Goal: Find specific page/section: Find specific page/section

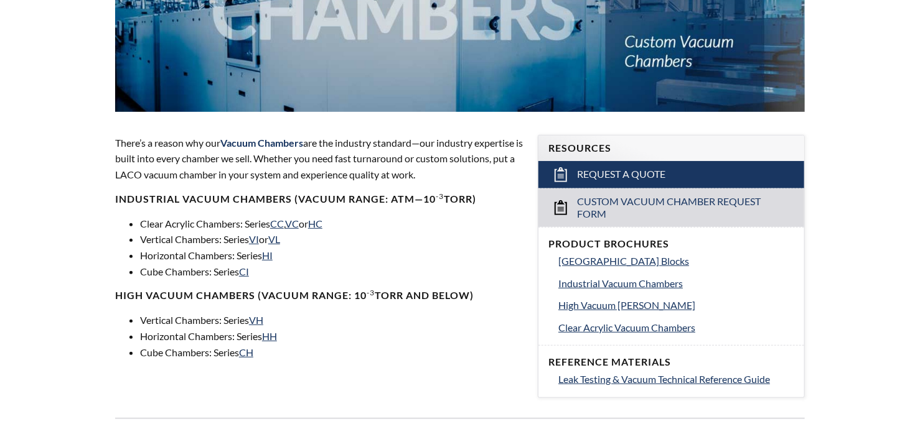
select select "Language Translate Widget"
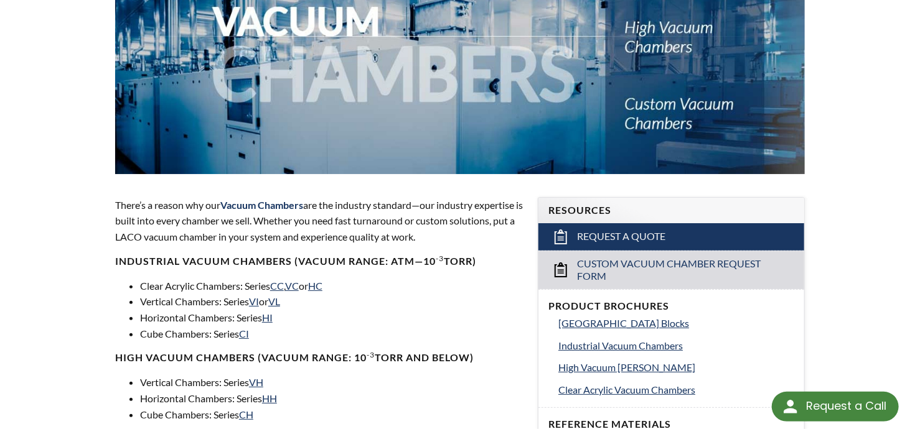
scroll to position [373, 0]
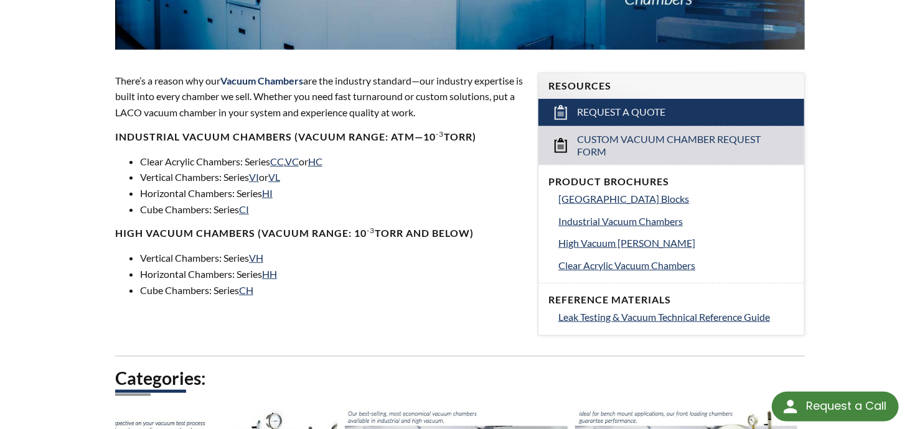
click at [189, 192] on li "Horizontal [PERSON_NAME]: Series HI" at bounding box center [331, 193] width 383 height 16
click at [271, 195] on link "HI" at bounding box center [267, 193] width 11 height 12
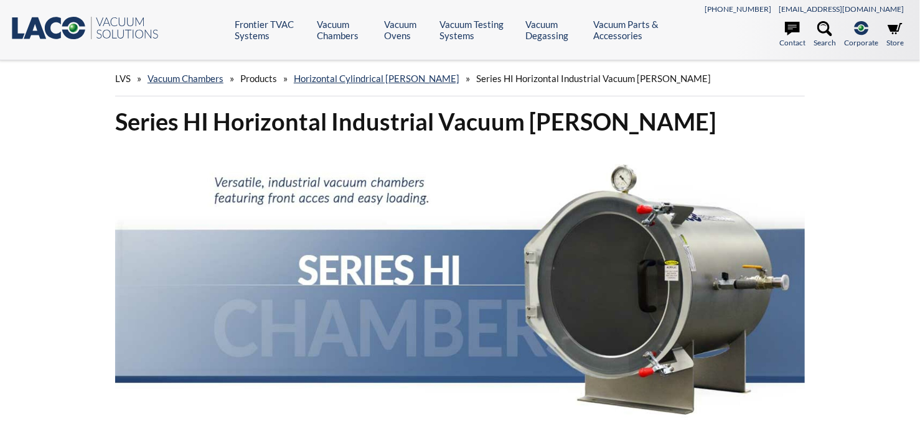
select select "Language Translate Widget"
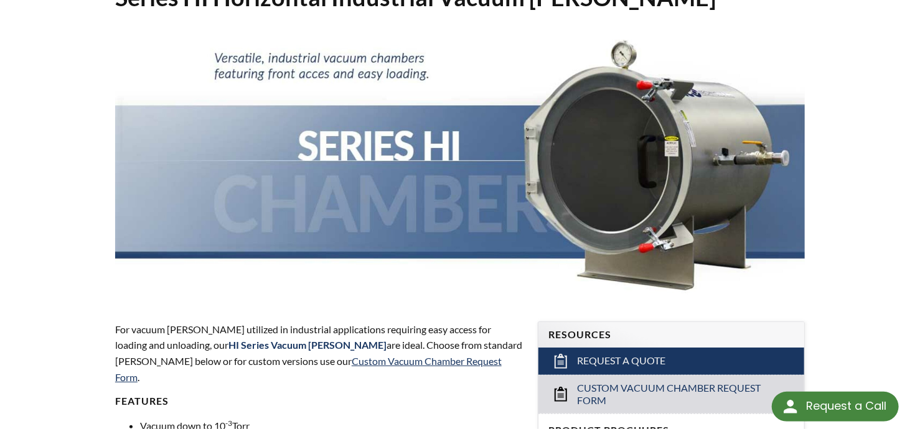
scroll to position [249, 0]
